Goal: Task Accomplishment & Management: Manage account settings

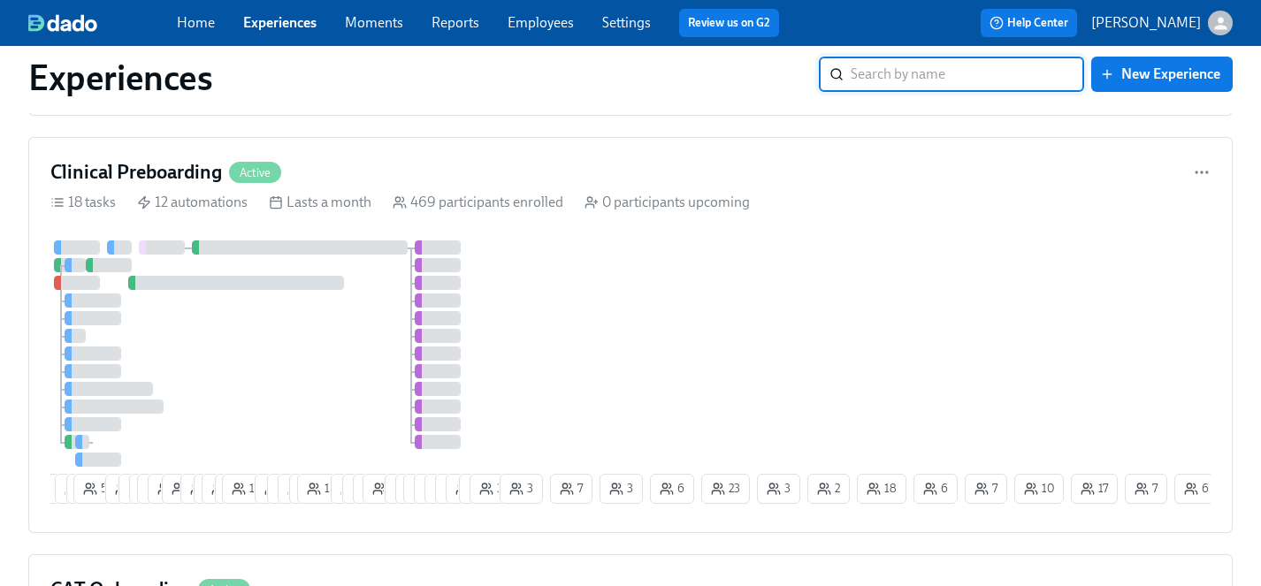
scroll to position [1120, 0]
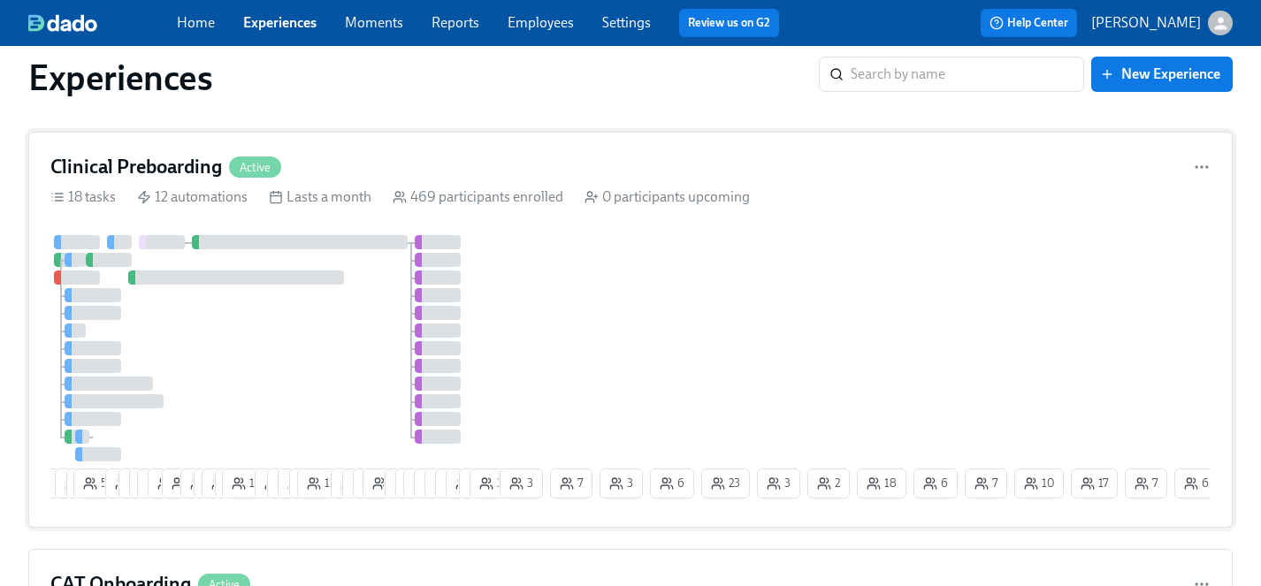
click at [294, 362] on div at bounding box center [273, 348] width 446 height 226
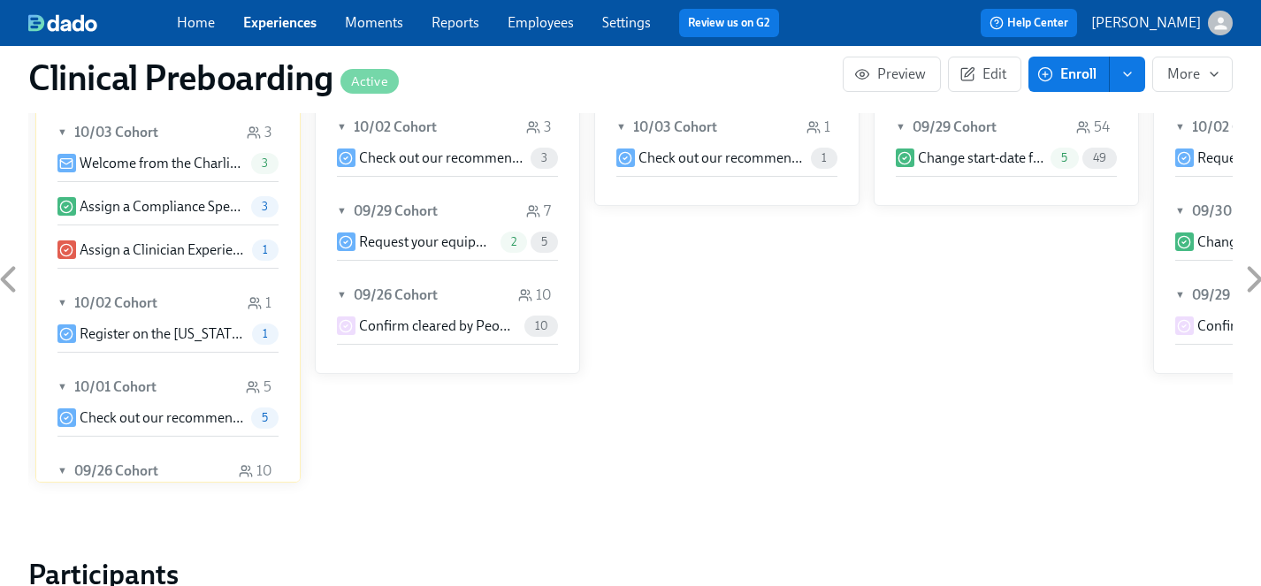
scroll to position [1866, 0]
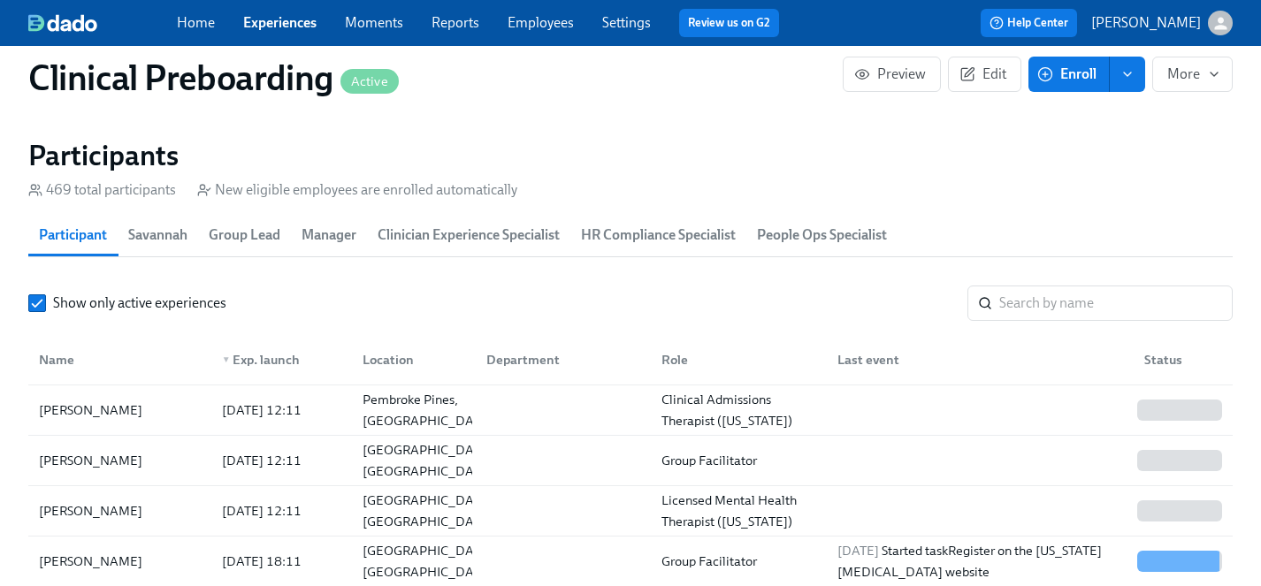
click at [1076, 272] on section "Participants 469 total participants New eligible employees are enrolled automat…" at bounding box center [630, 457] width 1204 height 639
click at [1076, 303] on input "search" at bounding box center [1115, 303] width 233 height 35
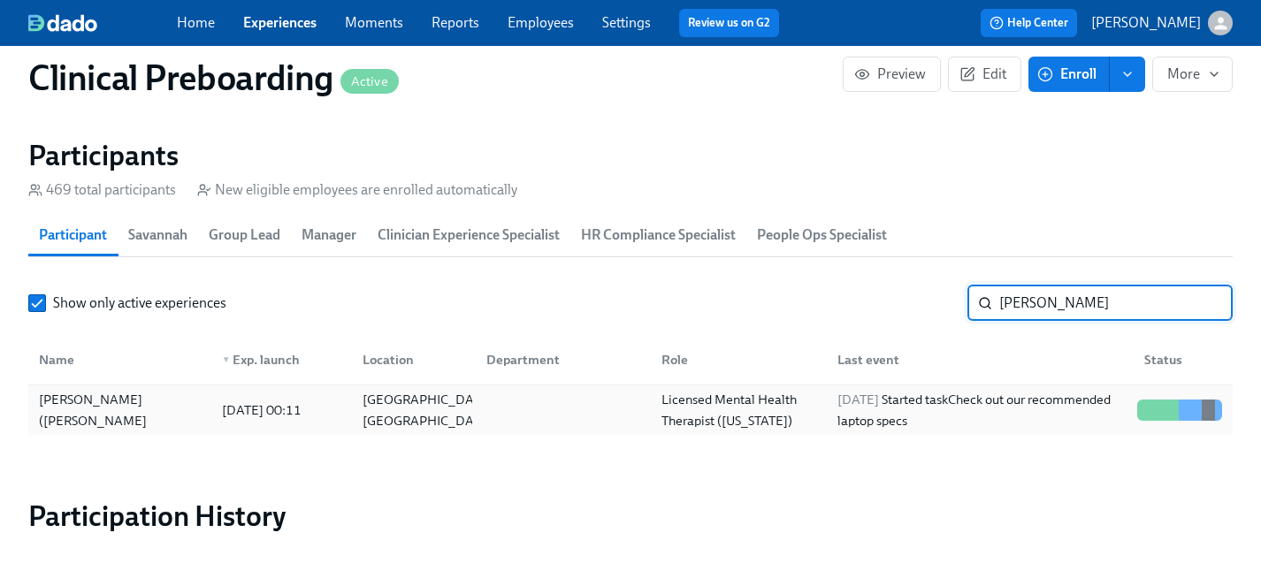
click at [76, 411] on div "Brianna (Breezy) Walsh" at bounding box center [120, 410] width 176 height 42
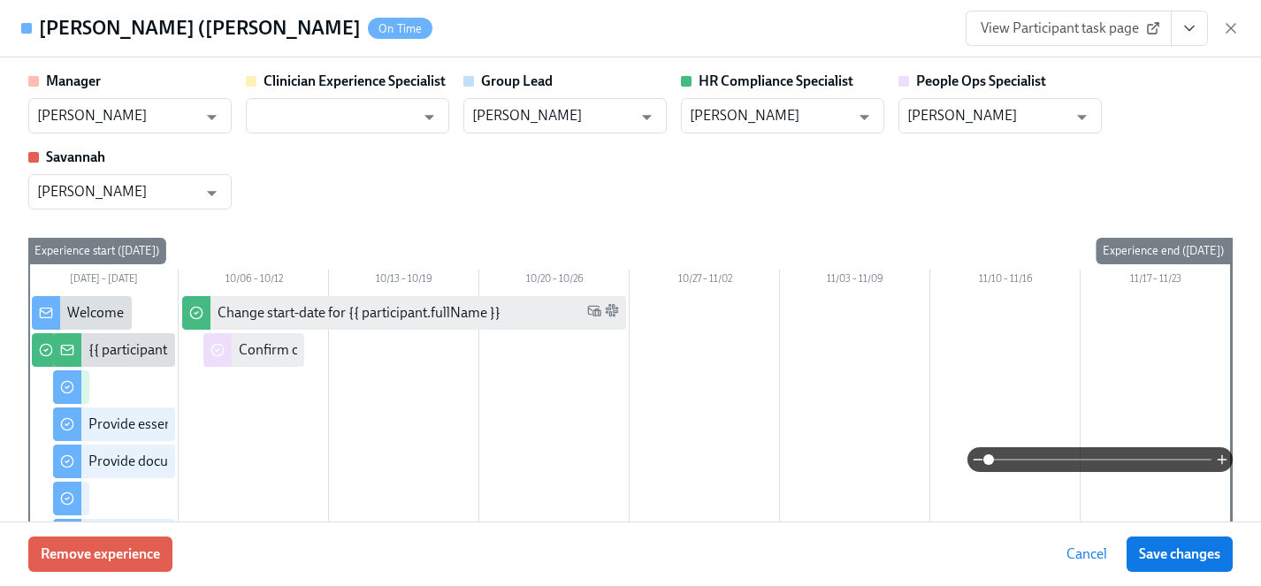
click at [1180, 24] on icon "View task page" at bounding box center [1189, 28] width 18 height 18
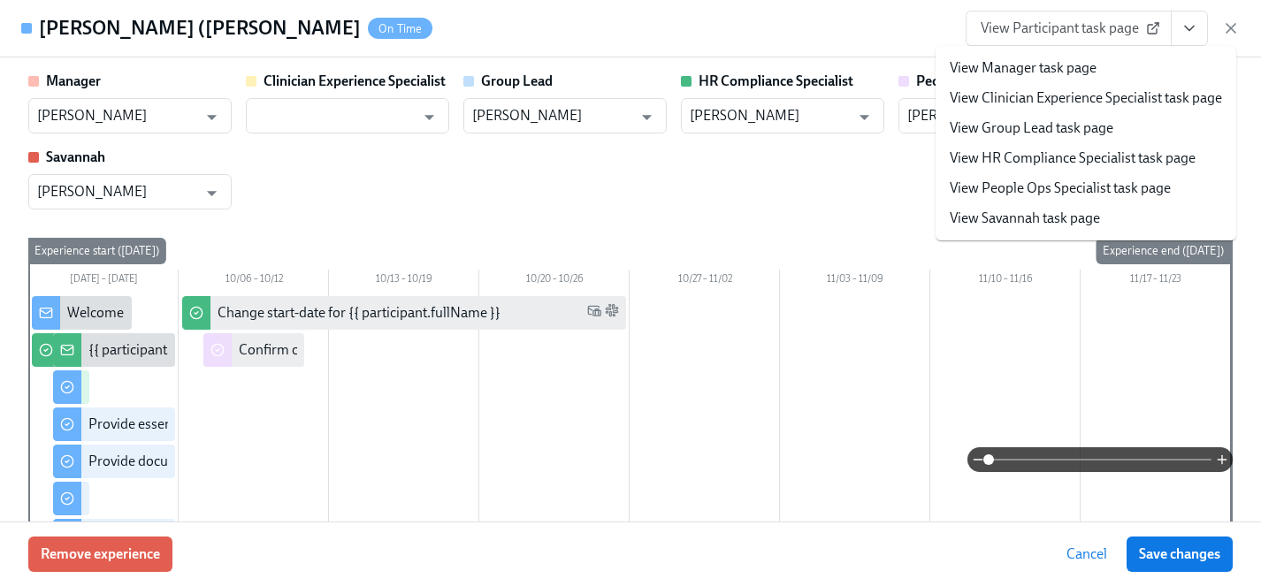
click at [1041, 161] on link "View HR Compliance Specialist task page" at bounding box center [1072, 158] width 246 height 19
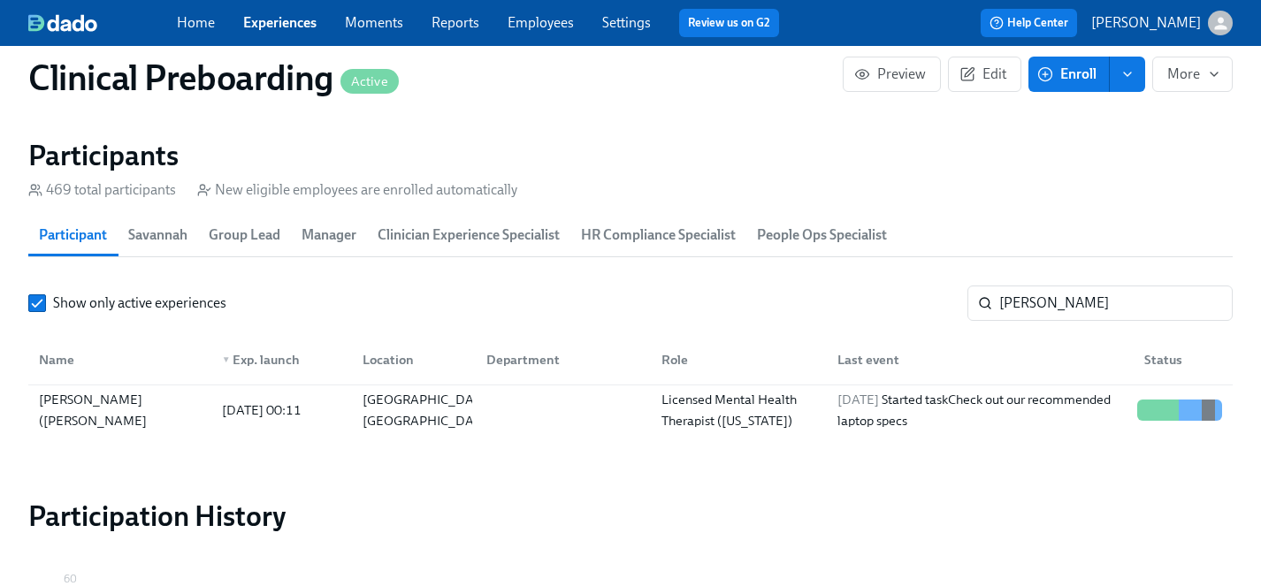
scroll to position [0, 22807]
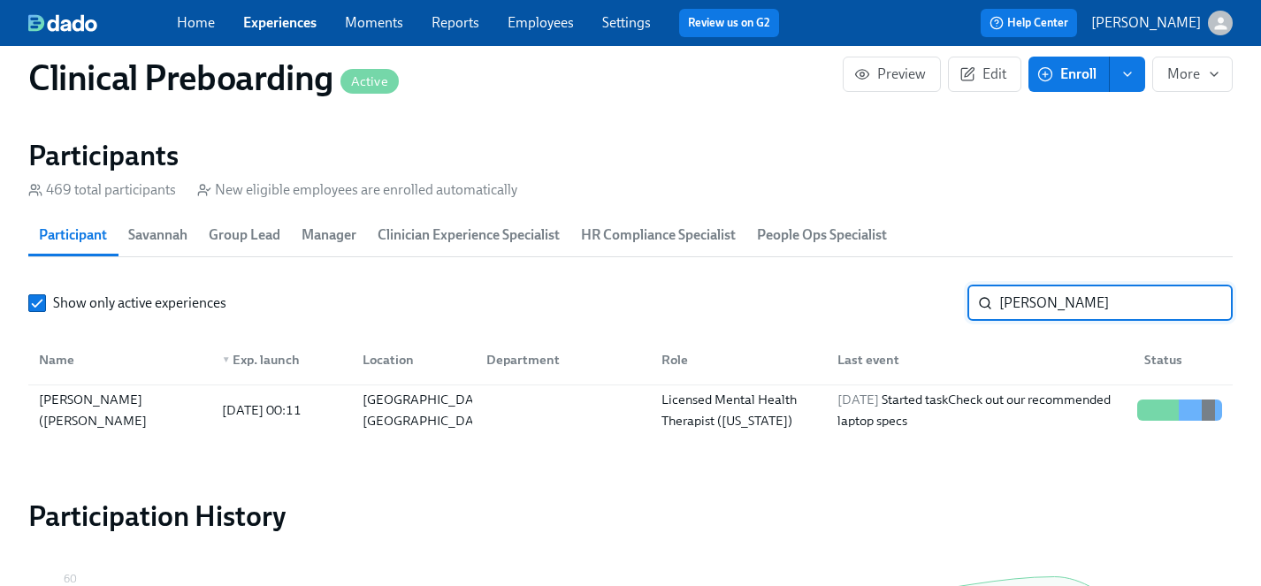
click at [1068, 301] on input "walsh" at bounding box center [1115, 303] width 233 height 35
drag, startPoint x: 1068, startPoint y: 301, endPoint x: 871, endPoint y: 300, distance: 197.1
click at [871, 300] on div "Show only active experiences walsh ​" at bounding box center [630, 303] width 1204 height 35
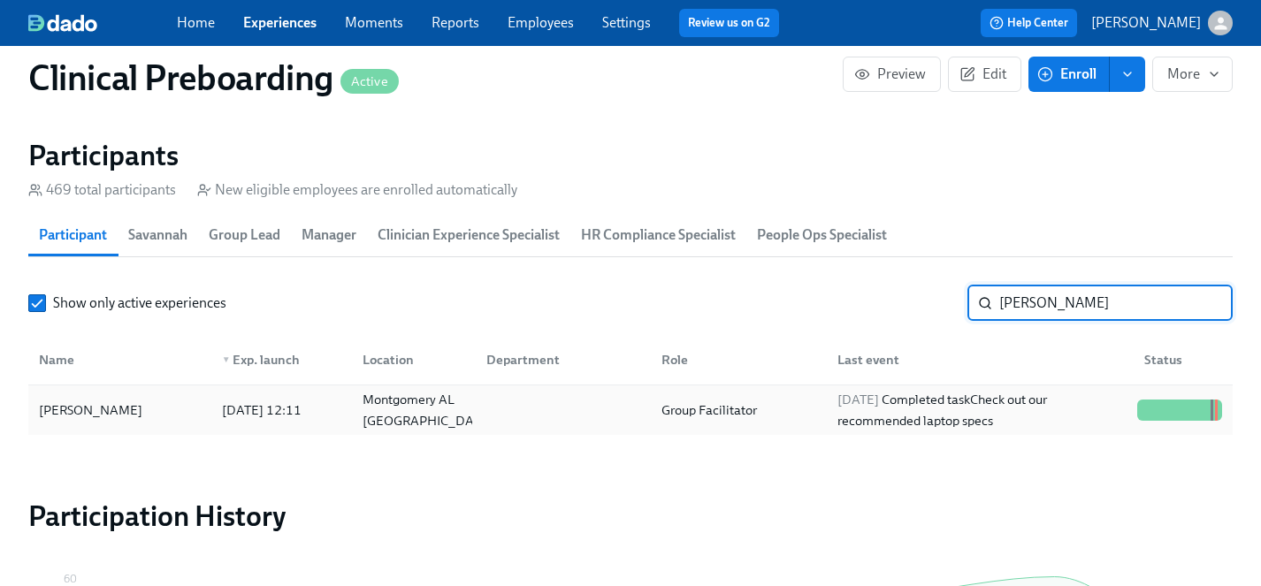
type input "nadia"
click at [91, 414] on div "[PERSON_NAME]" at bounding box center [91, 410] width 118 height 21
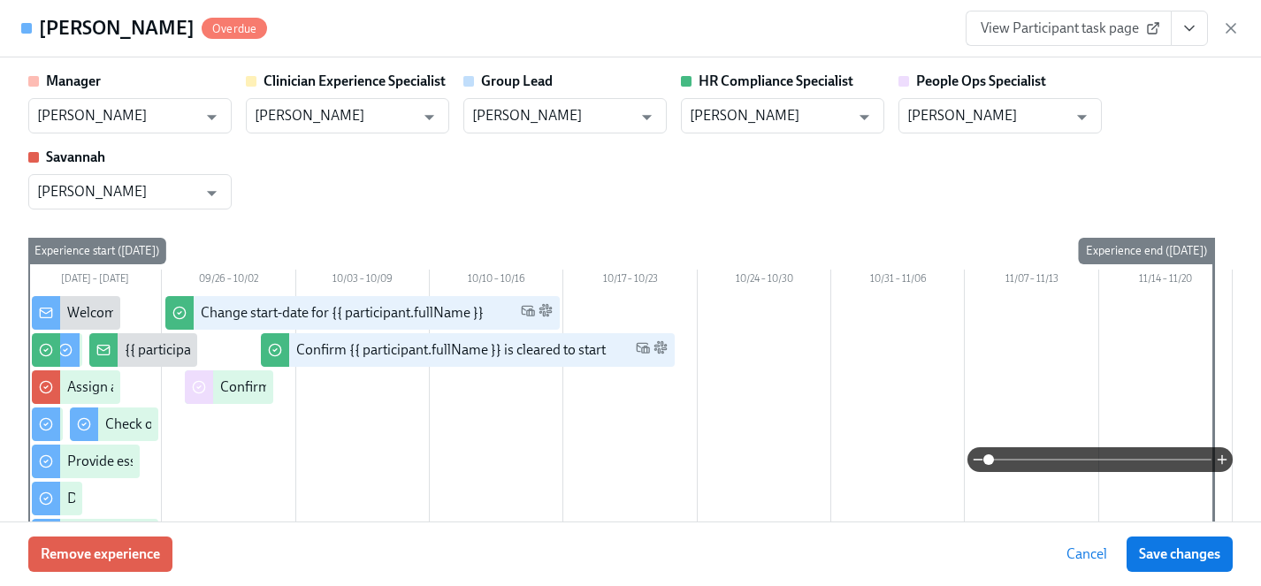
click at [1061, 25] on span "View Participant task page" at bounding box center [1068, 28] width 176 height 18
click at [1199, 31] on button "View task page" at bounding box center [1188, 28] width 37 height 35
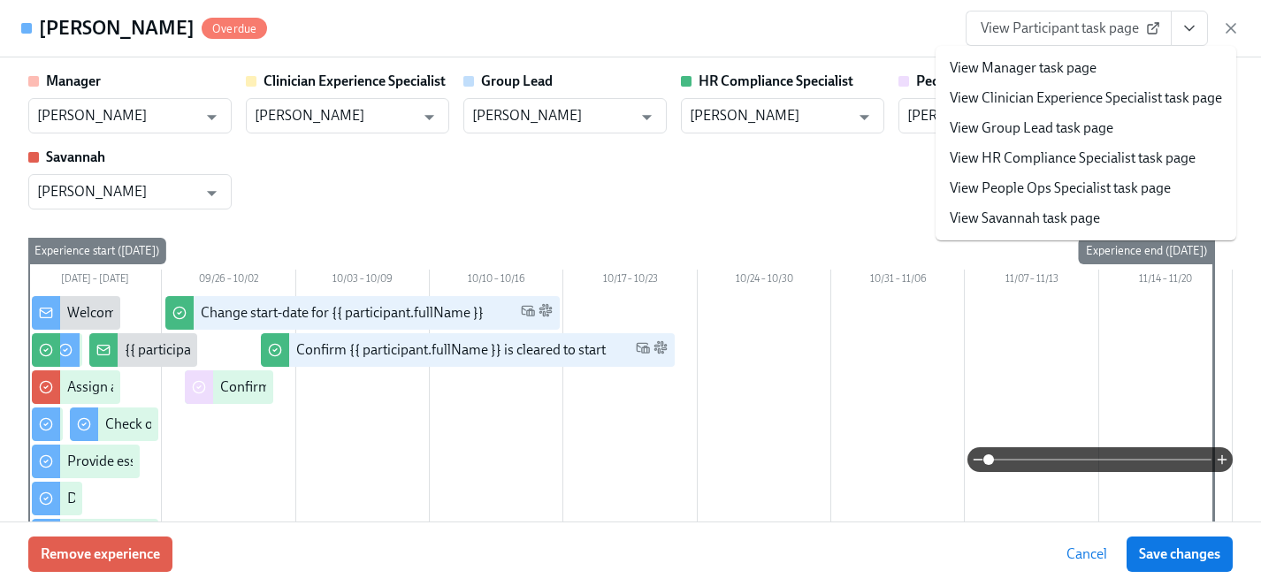
click at [1026, 159] on link "View HR Compliance Specialist task page" at bounding box center [1072, 158] width 246 height 19
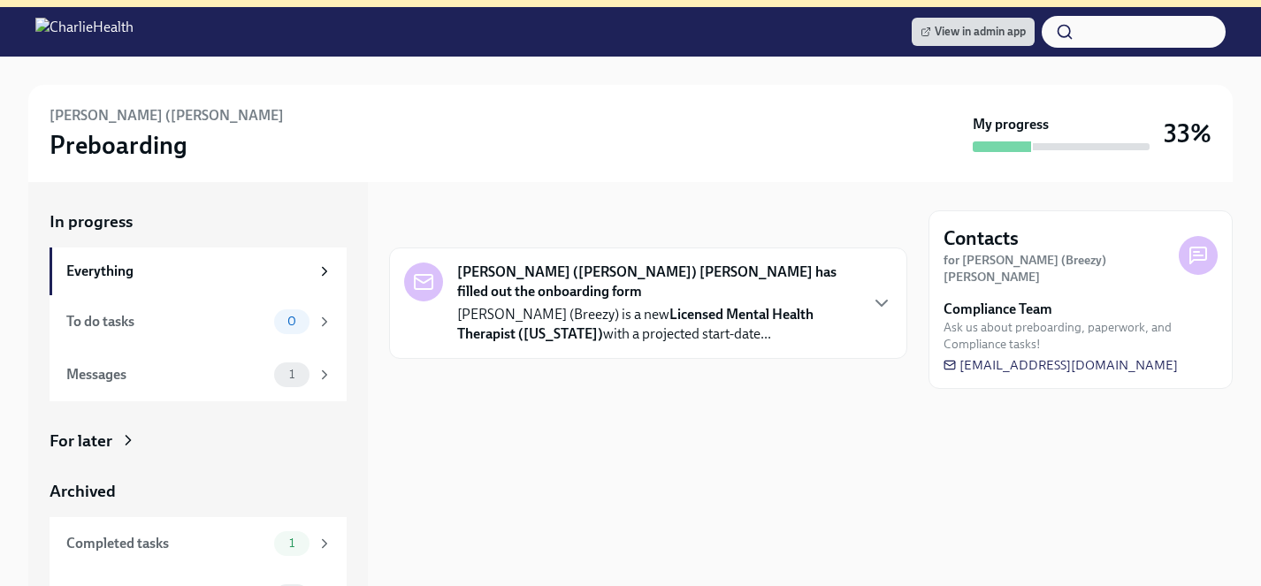
scroll to position [199, 0]
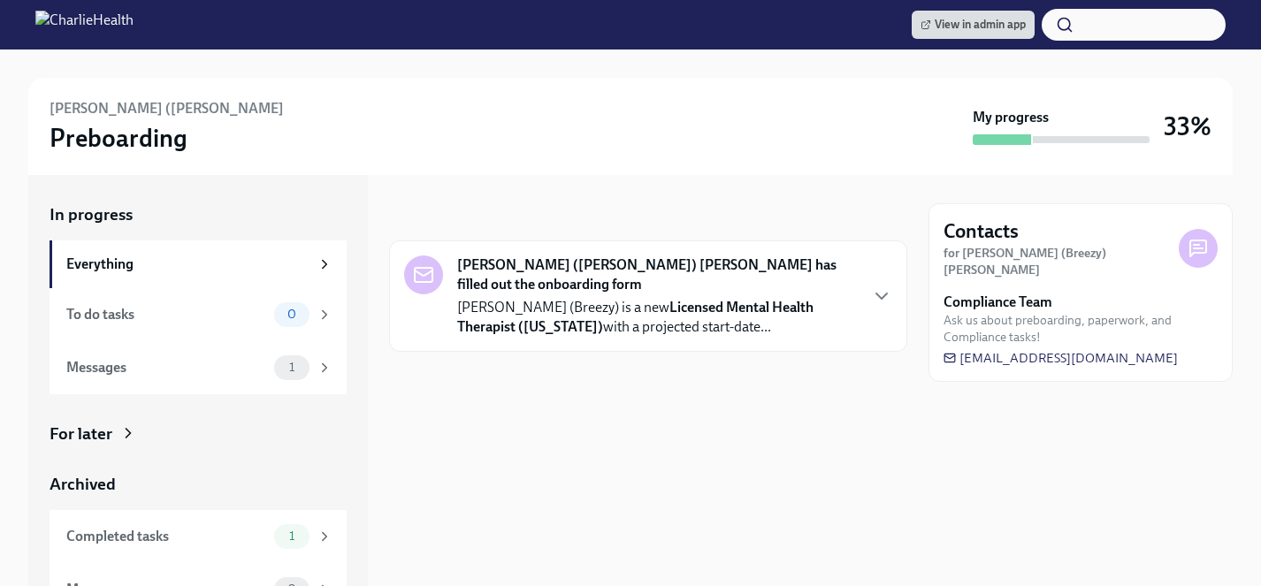
click at [95, 431] on div "For later" at bounding box center [81, 434] width 63 height 23
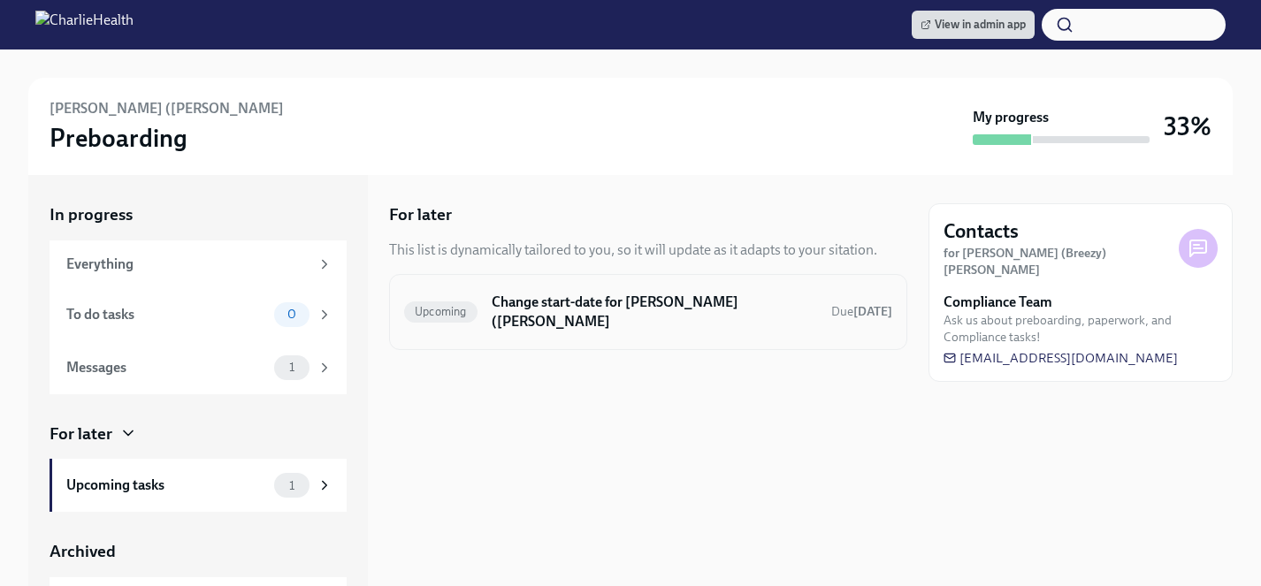
click at [606, 302] on h6 "Change start-date for Brianna (Breezy) Walsh" at bounding box center [654, 312] width 325 height 39
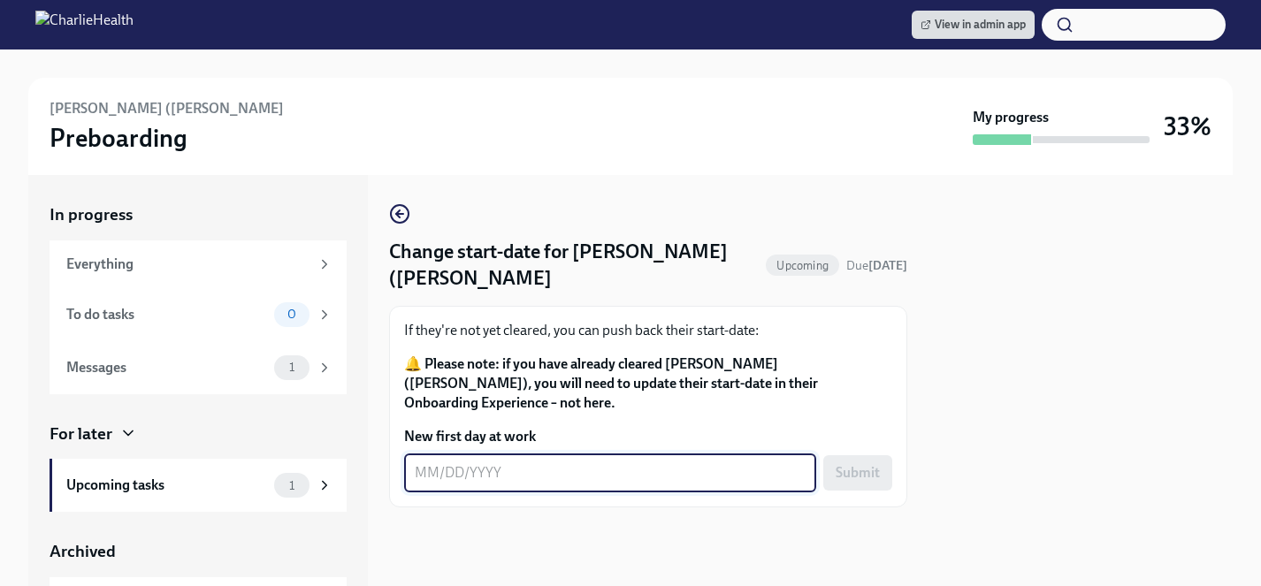
click at [515, 462] on textarea "New first day at work" at bounding box center [610, 472] width 391 height 21
type textarea "10/20/2025"
click at [857, 464] on span "Submit" at bounding box center [857, 473] width 44 height 18
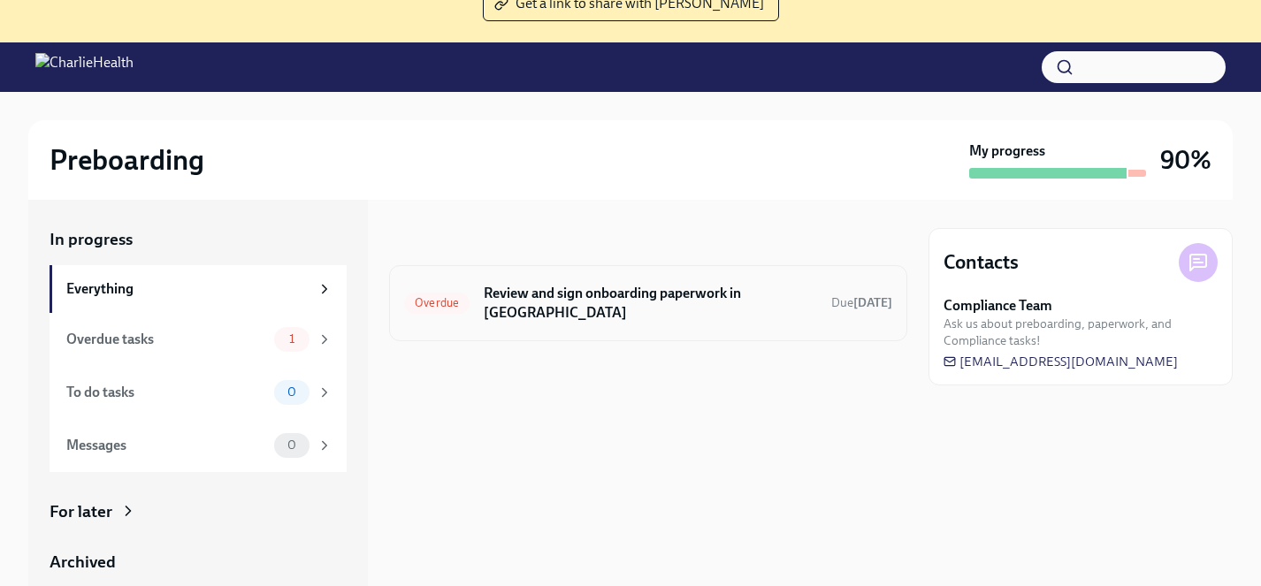
scroll to position [181, 0]
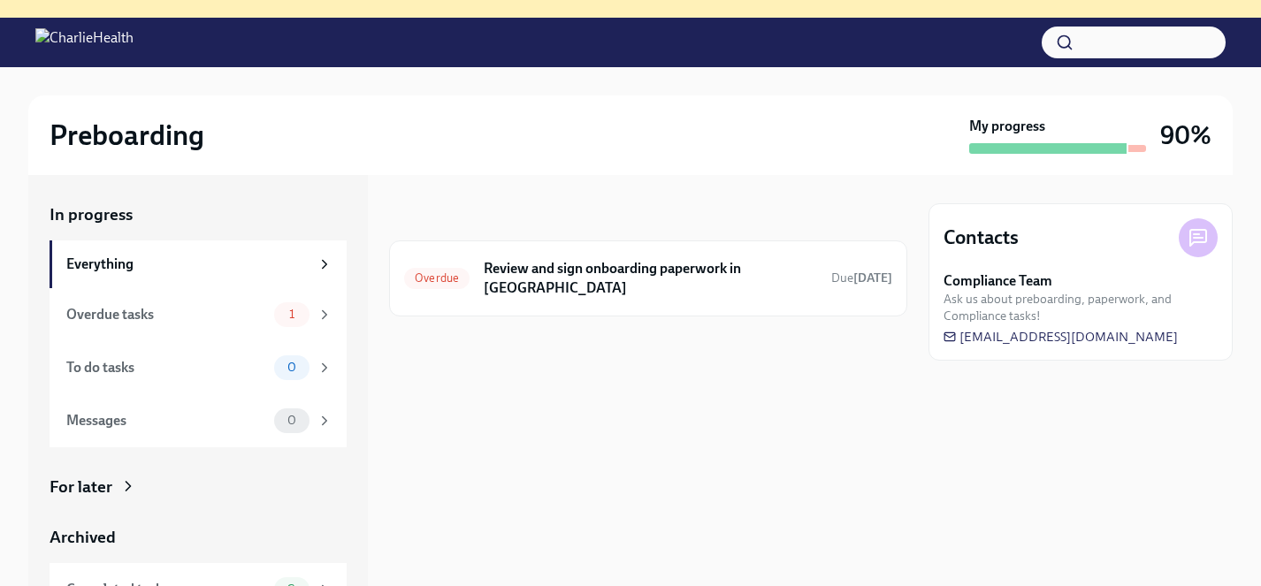
click at [99, 491] on div "For later" at bounding box center [81, 487] width 63 height 23
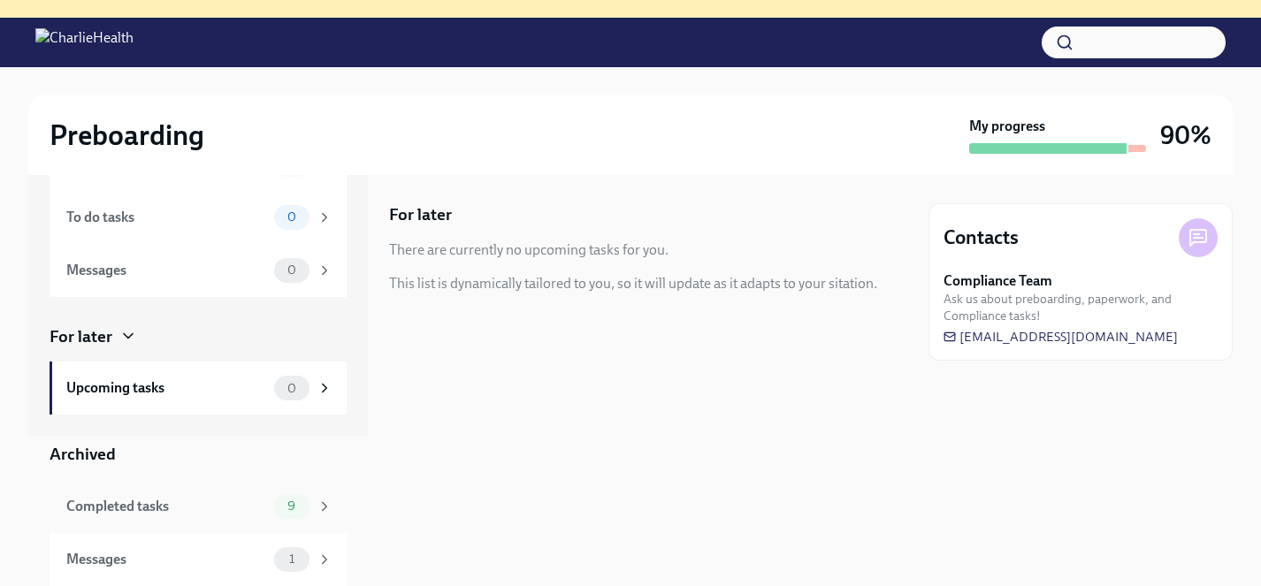
click at [164, 504] on div "Completed tasks" at bounding box center [166, 506] width 201 height 19
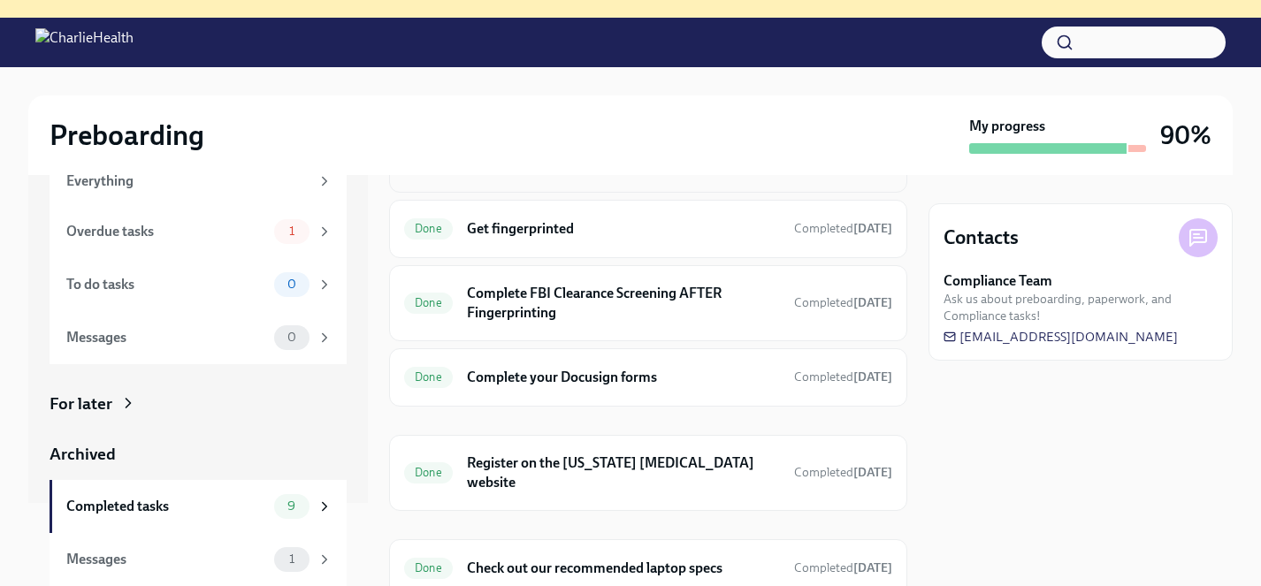
scroll to position [370, 0]
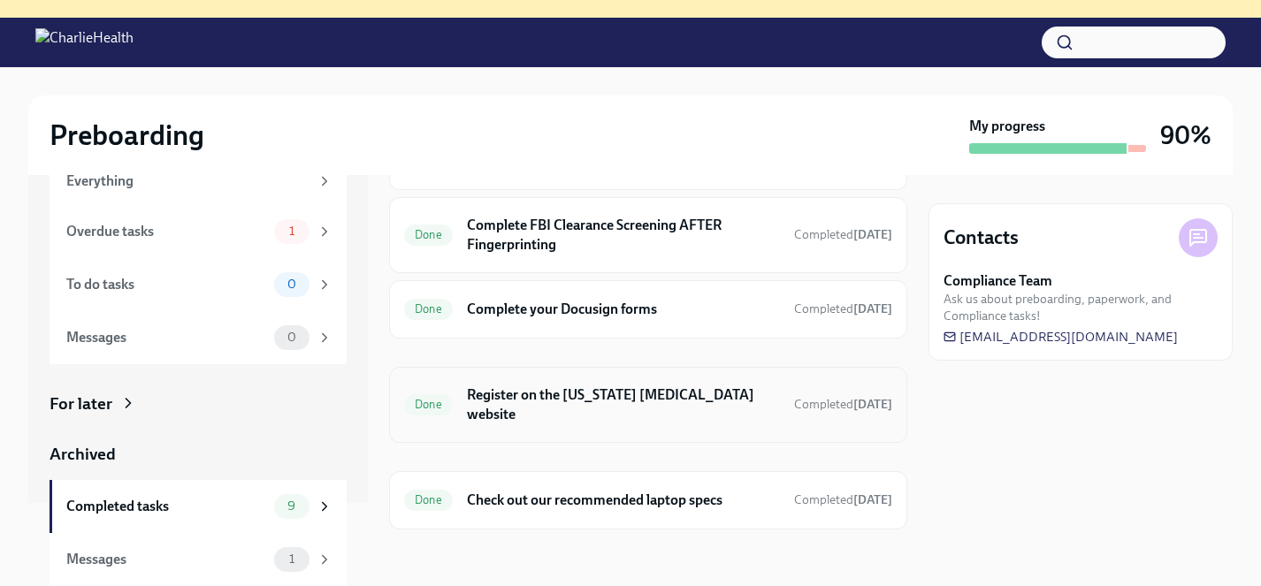
click at [538, 408] on h6 "Register on the Pennsylvania Child Abuse website" at bounding box center [623, 404] width 313 height 39
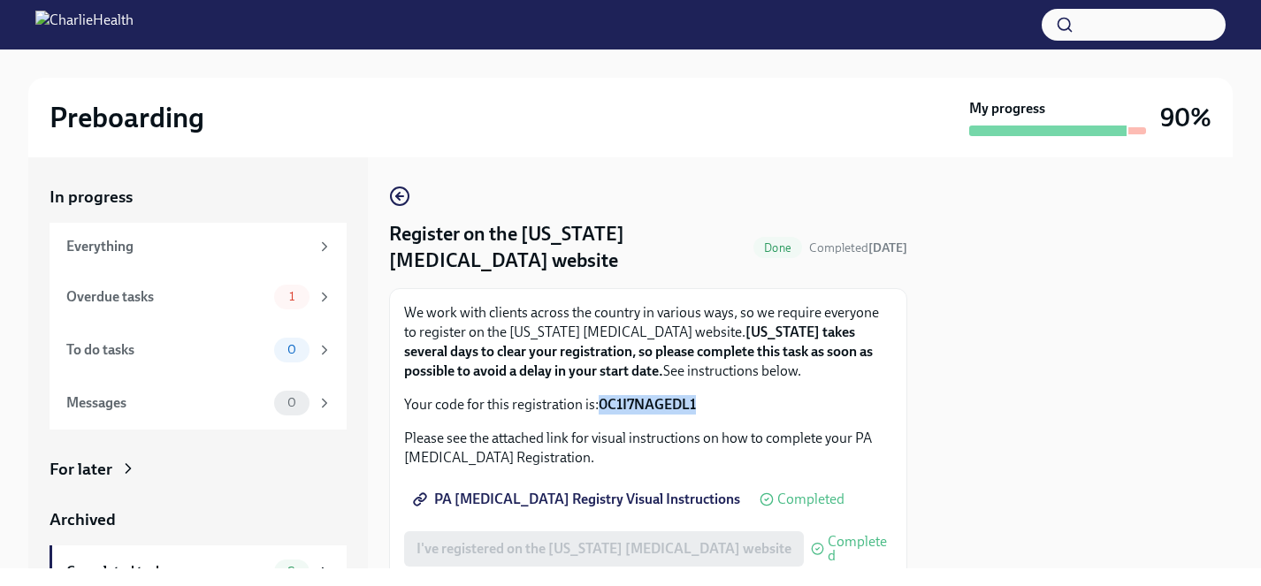
drag, startPoint x: 701, startPoint y: 404, endPoint x: 603, endPoint y: 407, distance: 98.2
click at [603, 407] on p "Your code for this registration is: 0C1I7NAGEDL1" at bounding box center [648, 404] width 488 height 19
copy strong "0C1I7NAGEDL1"
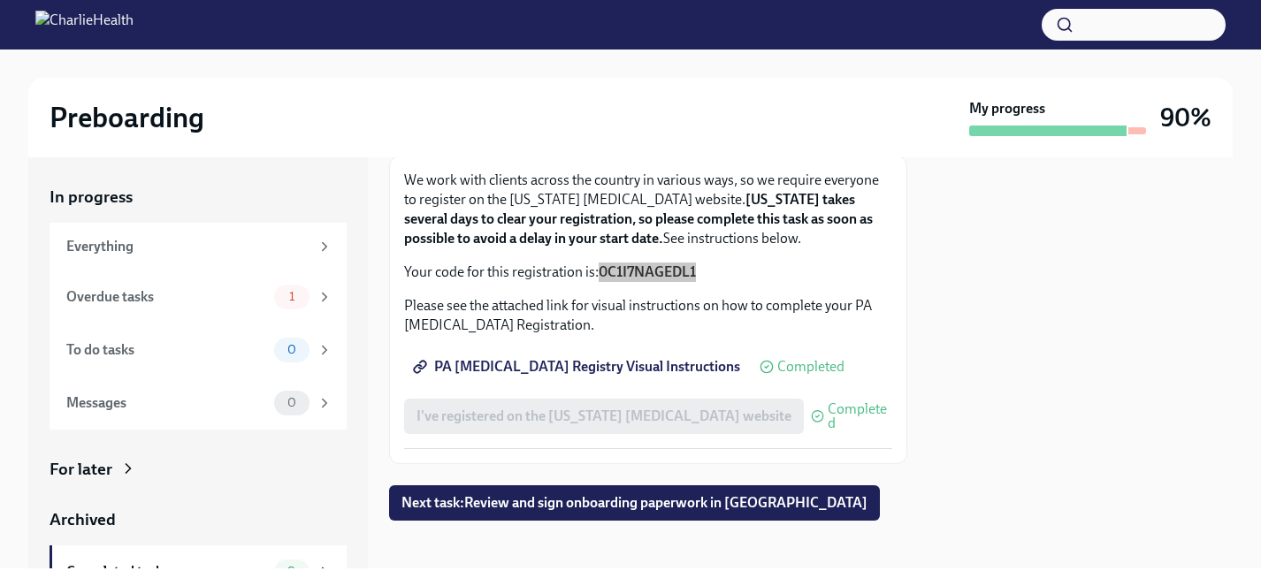
scroll to position [141, 0]
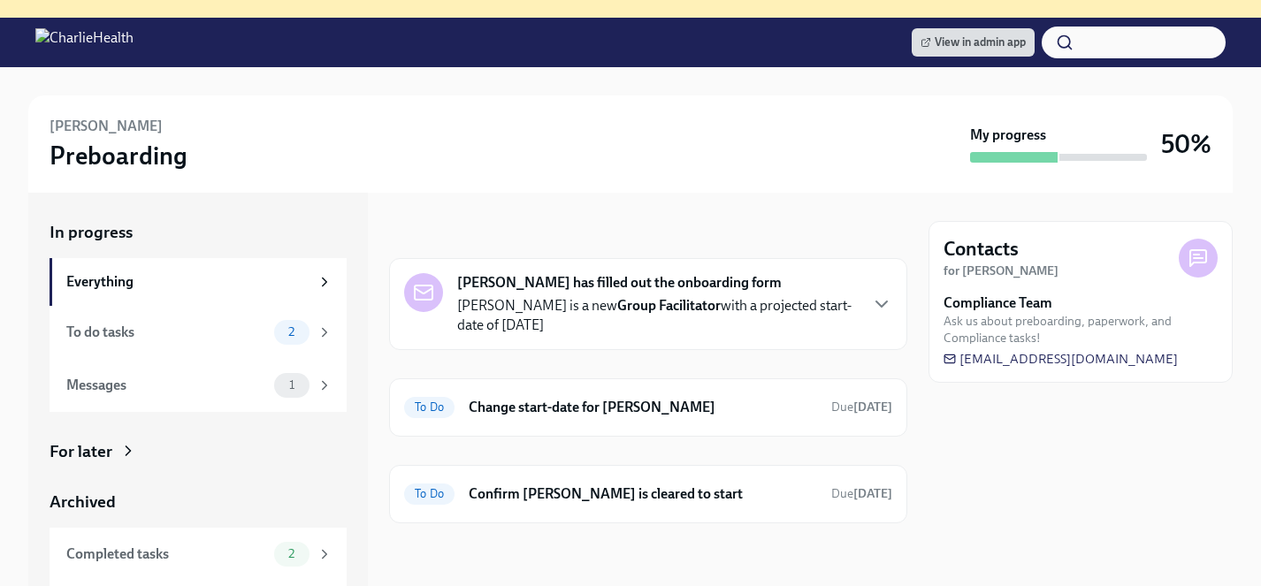
scroll to position [193, 0]
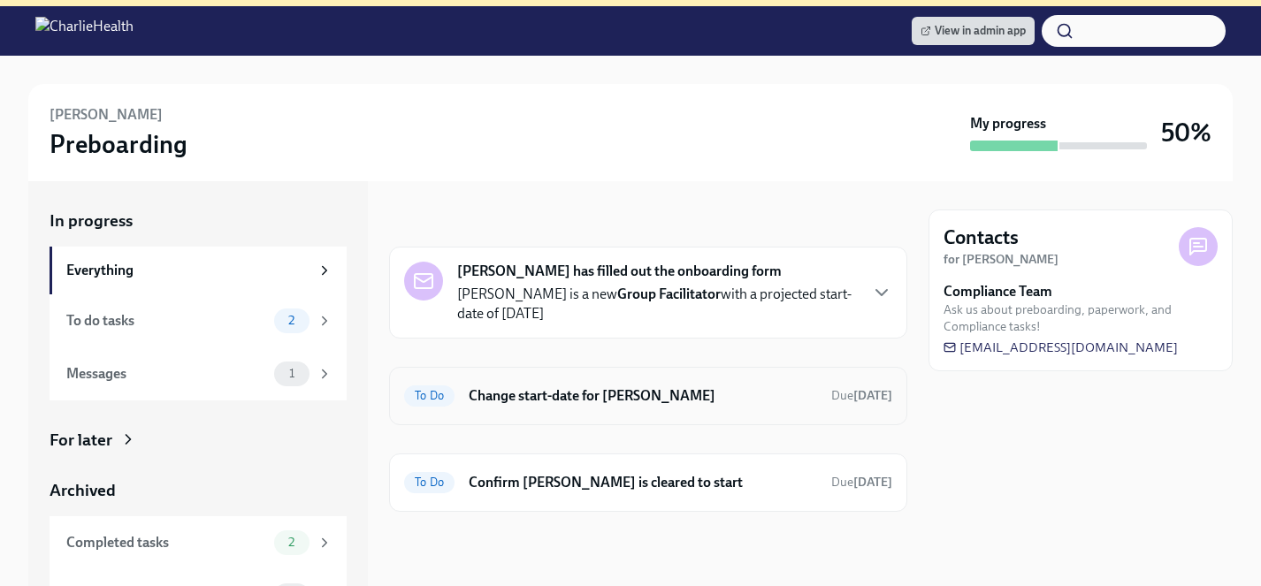
click at [535, 400] on h6 "Change start-date for [PERSON_NAME]" at bounding box center [643, 395] width 348 height 19
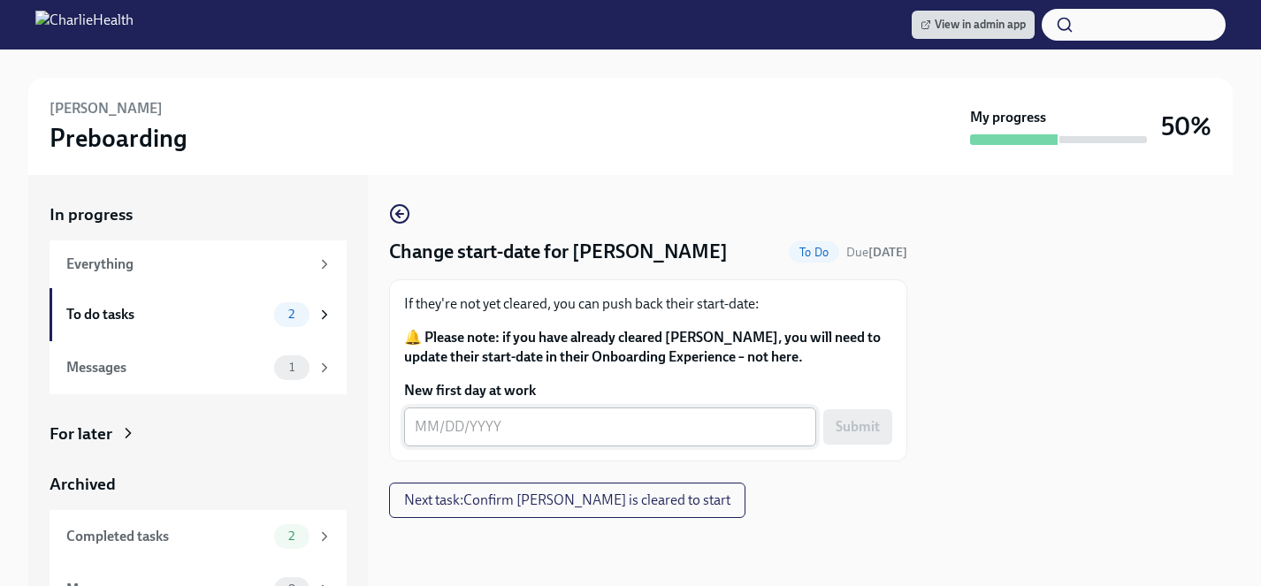
click at [507, 438] on div "x ​" at bounding box center [610, 427] width 412 height 39
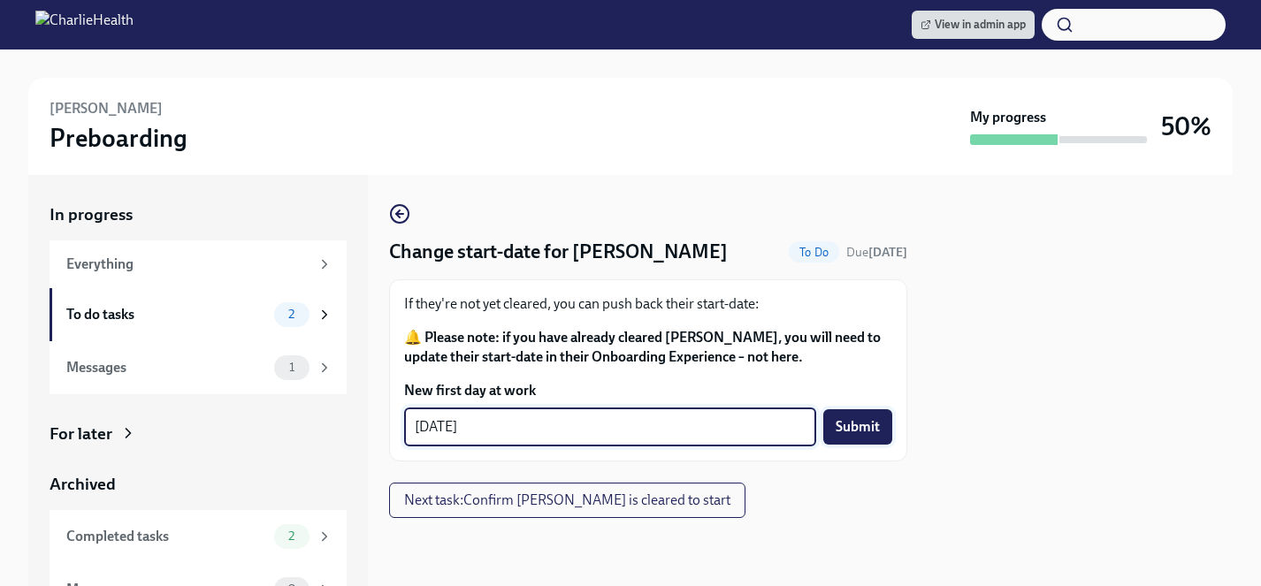
type textarea "[DATE]"
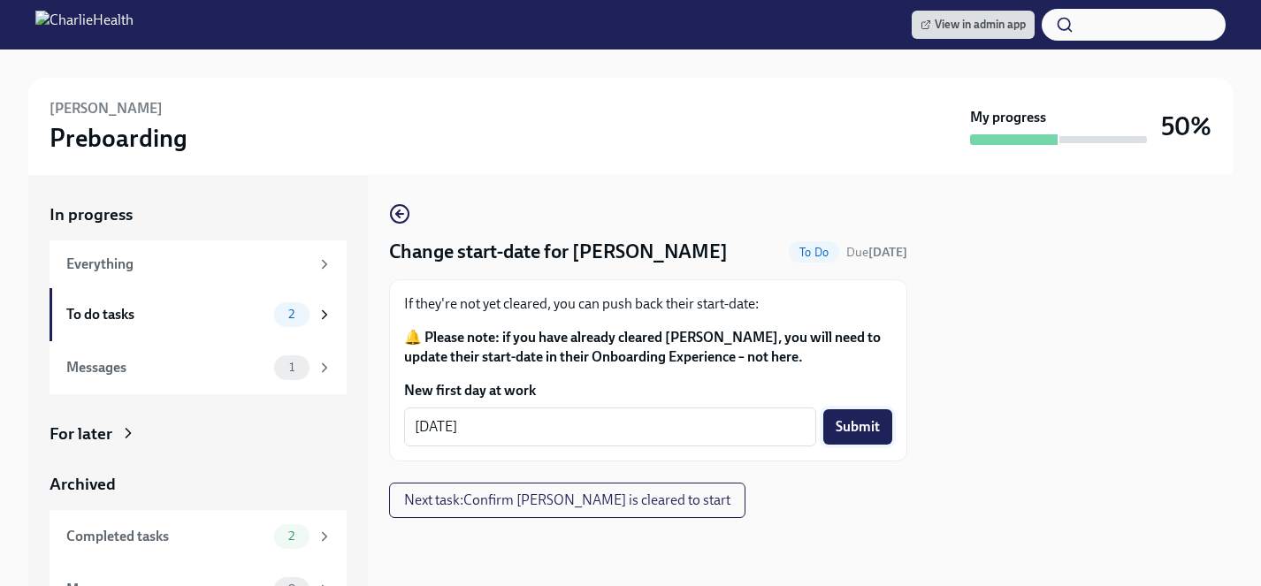
click at [865, 424] on span "Submit" at bounding box center [857, 427] width 44 height 18
